Goal: Find specific page/section: Find specific page/section

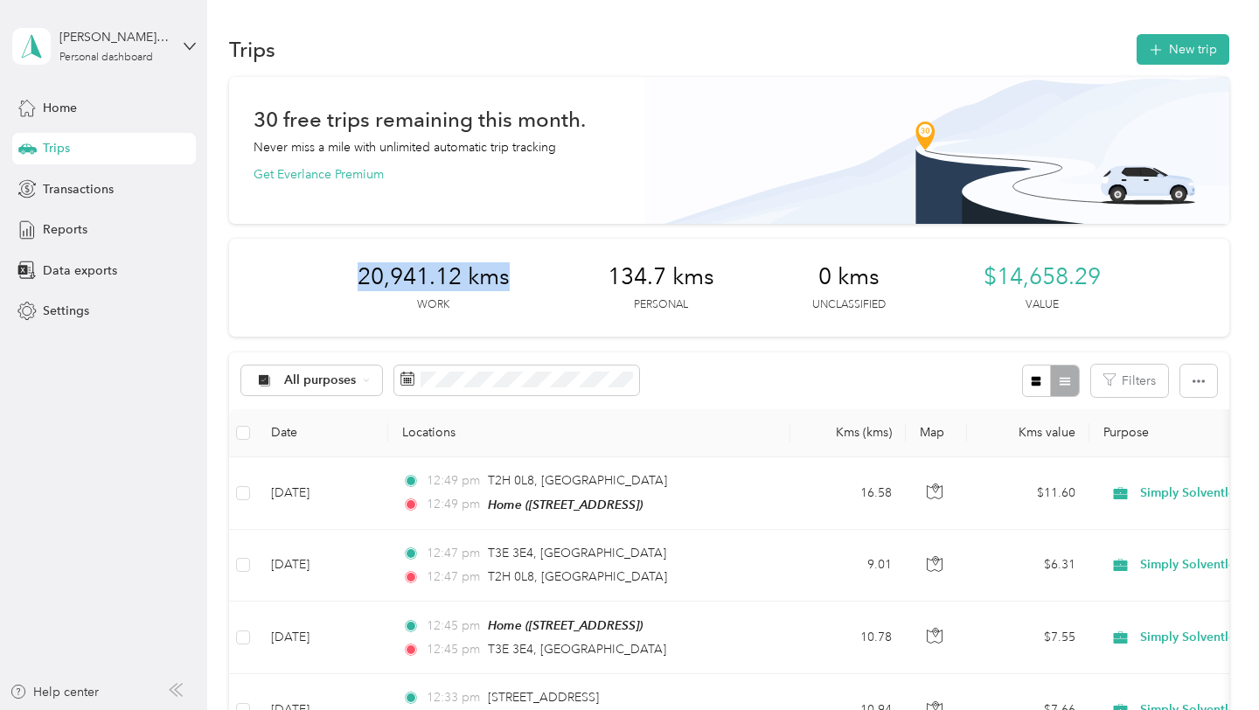
drag, startPoint x: 518, startPoint y: 288, endPoint x: 303, endPoint y: 285, distance: 214.3
click at [303, 285] on div "20,941.12 kms Work 134.7 kms Personal 0 kms Unclassified $14,658.29 Value" at bounding box center [729, 288] width 1000 height 98
click at [301, 274] on div "20,941.12 kms Work 134.7 kms Personal 0 kms Unclassified $14,658.29 Value" at bounding box center [729, 288] width 1000 height 98
click at [94, 192] on span "Transactions" at bounding box center [78, 189] width 71 height 18
